Goal: Information Seeking & Learning: Learn about a topic

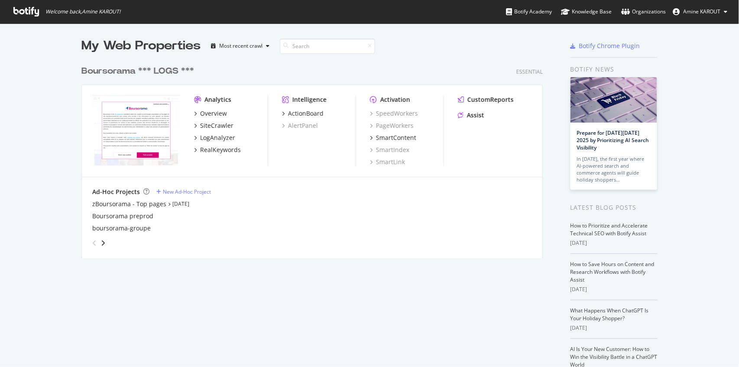
scroll to position [363, 731]
click at [200, 125] on div "SiteCrawler" at bounding box center [216, 125] width 33 height 9
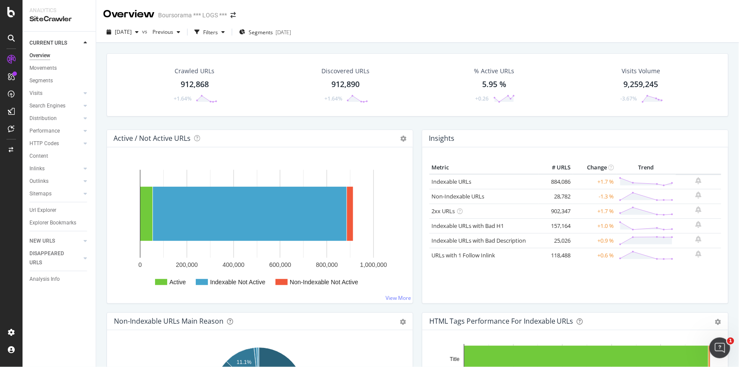
click at [57, 211] on link "Url Explorer" at bounding box center [59, 210] width 60 height 9
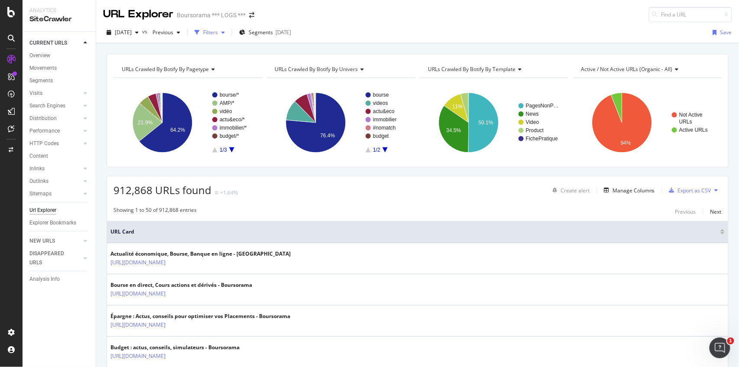
click at [228, 34] on div "button" at bounding box center [223, 32] width 10 height 5
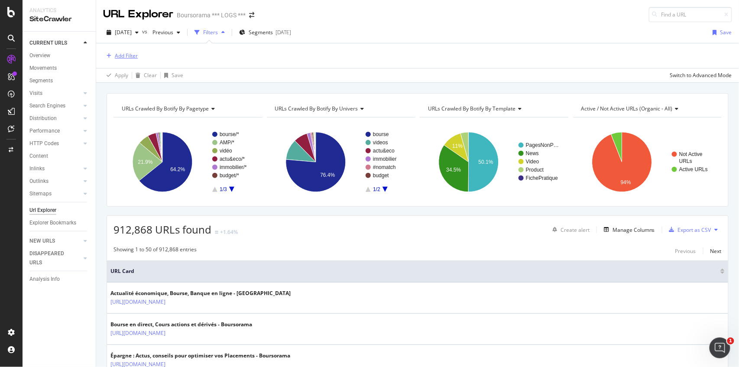
click at [115, 57] on div "Add Filter" at bounding box center [126, 55] width 23 height 7
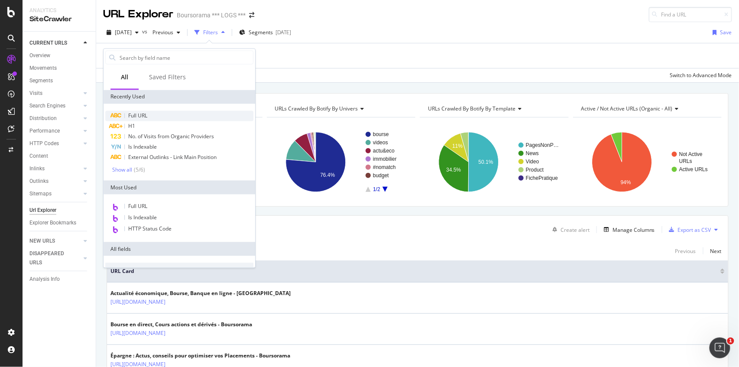
click at [143, 116] on span "Full URL" at bounding box center [137, 115] width 19 height 7
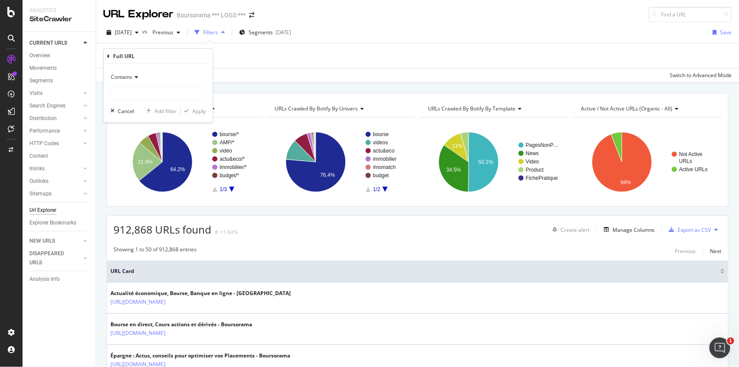
click at [134, 78] on icon at bounding box center [135, 77] width 6 height 5
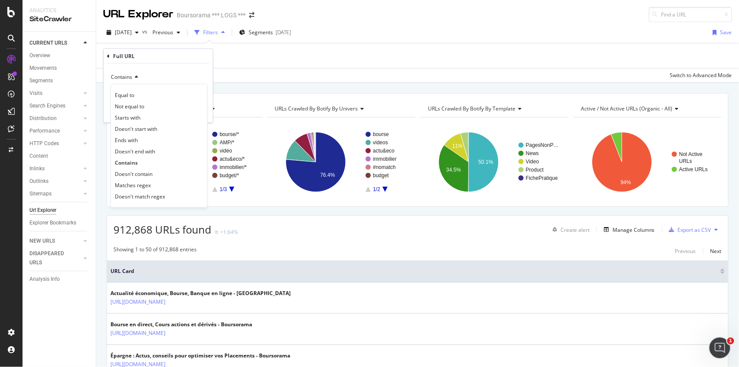
paste input "[URL][DOMAIN_NAME]"
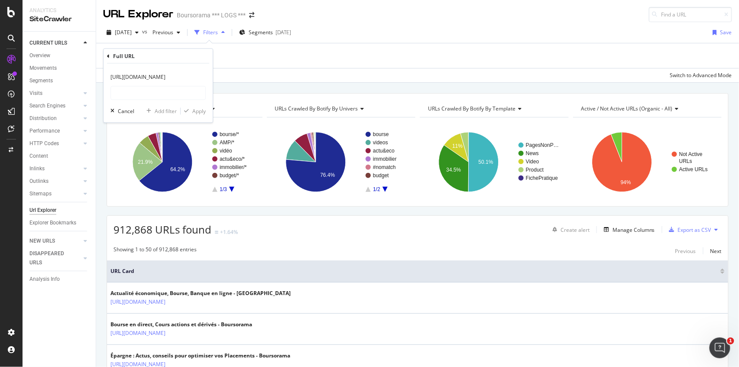
type input "[URL][DOMAIN_NAME]"
click at [138, 78] on icon at bounding box center [135, 77] width 6 height 5
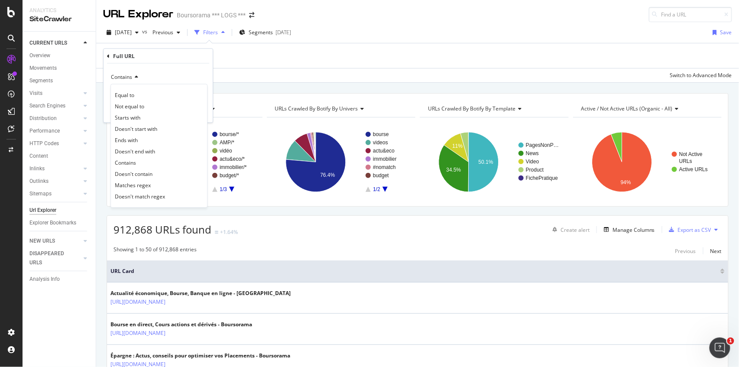
click at [166, 77] on div "Contains" at bounding box center [157, 78] width 95 height 14
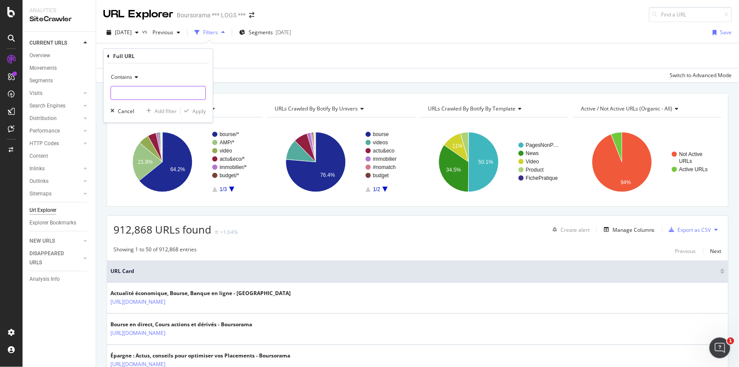
click at [156, 94] on input "text" at bounding box center [158, 93] width 94 height 14
paste input "[URL][DOMAIN_NAME]"
type input "[URL][DOMAIN_NAME]"
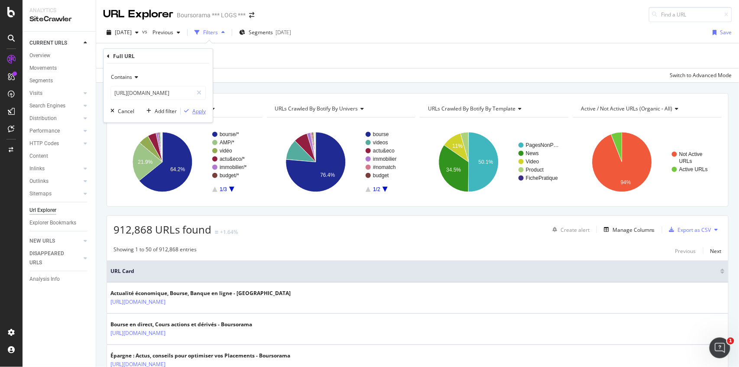
drag, startPoint x: 201, startPoint y: 110, endPoint x: 259, endPoint y: 84, distance: 63.7
click at [200, 109] on div "Apply" at bounding box center [198, 110] width 13 height 7
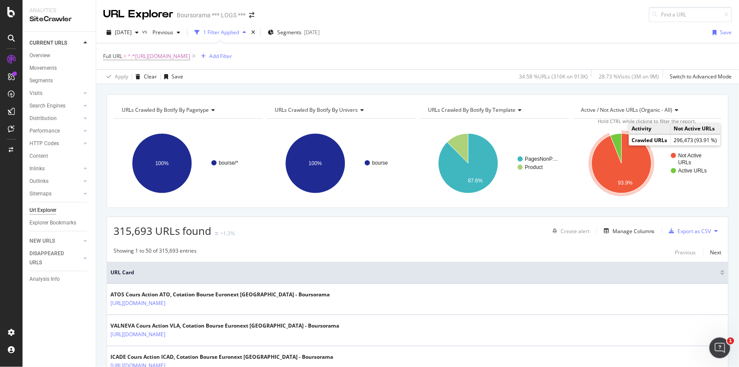
click at [634, 154] on icon "A chart." at bounding box center [622, 163] width 60 height 60
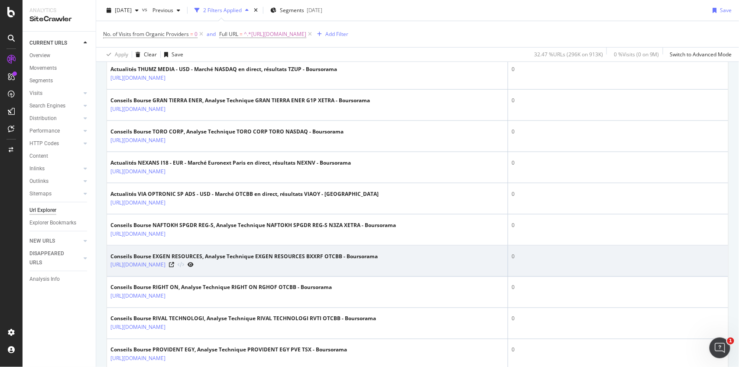
scroll to position [347, 0]
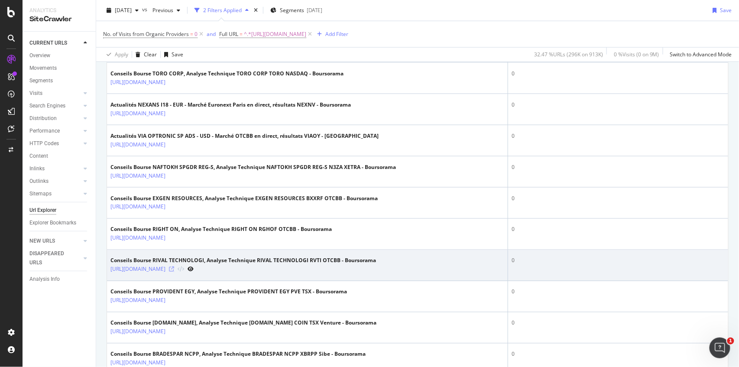
click at [174, 270] on icon at bounding box center [171, 269] width 5 height 5
